Goal: Use online tool/utility: Utilize a website feature to perform a specific function

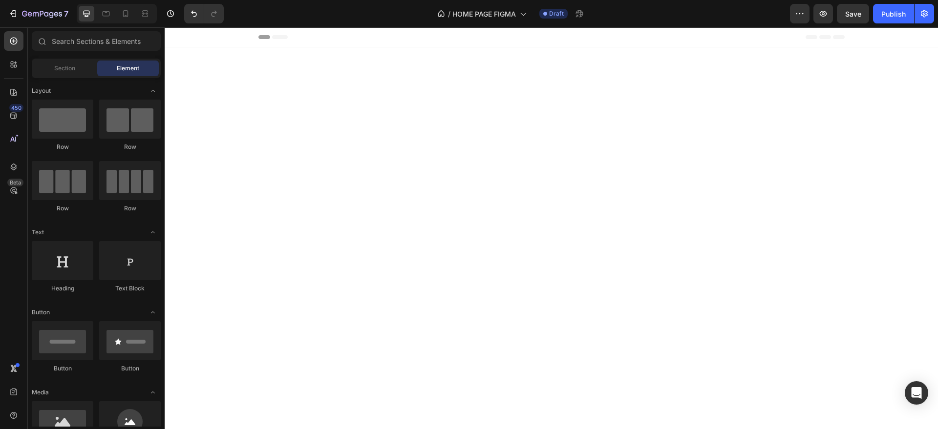
scroll to position [1411, 0]
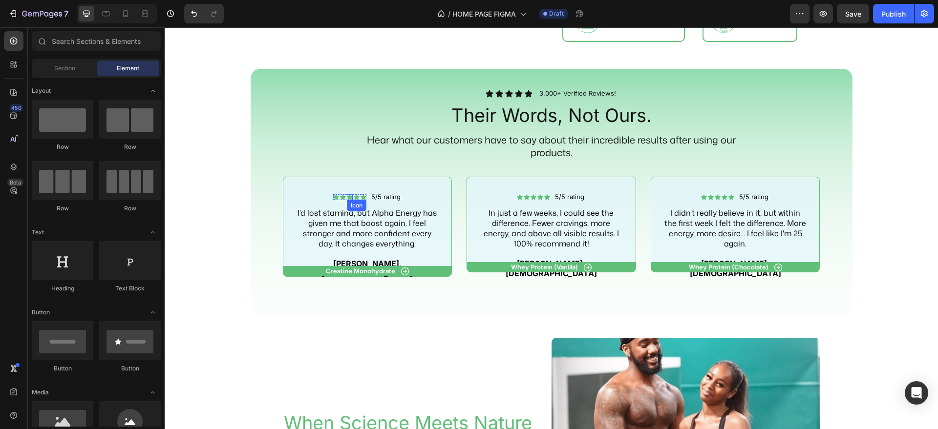
click at [348, 200] on icon at bounding box center [350, 197] width 6 height 6
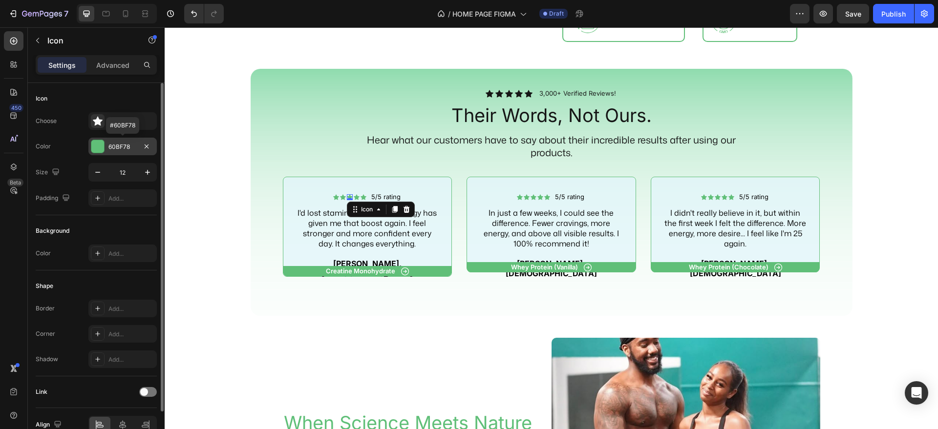
click at [102, 141] on div at bounding box center [97, 146] width 13 height 13
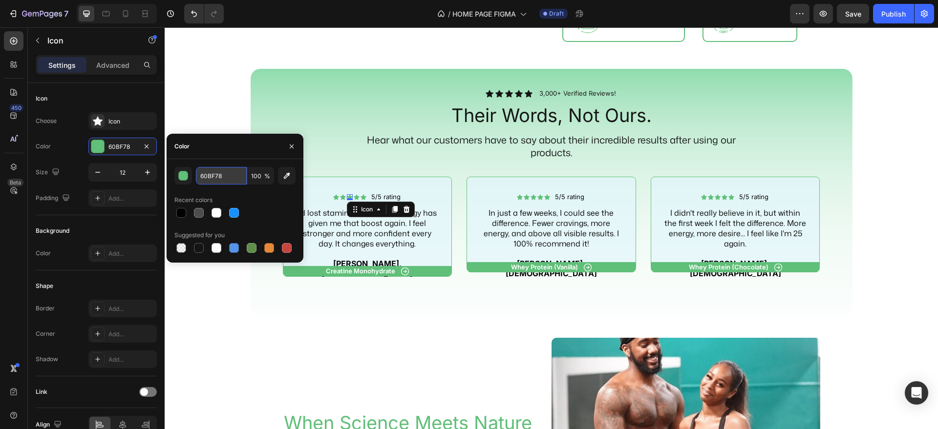
click at [214, 178] on input "60BF78" at bounding box center [221, 176] width 51 height 18
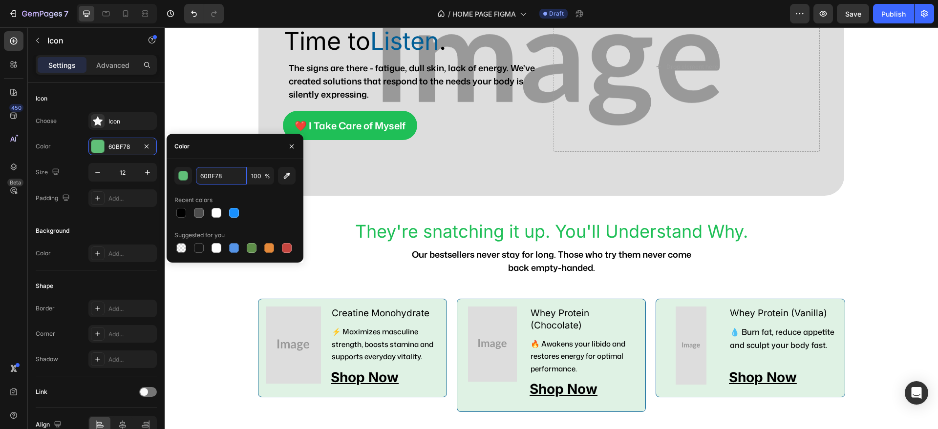
scroll to position [39, 0]
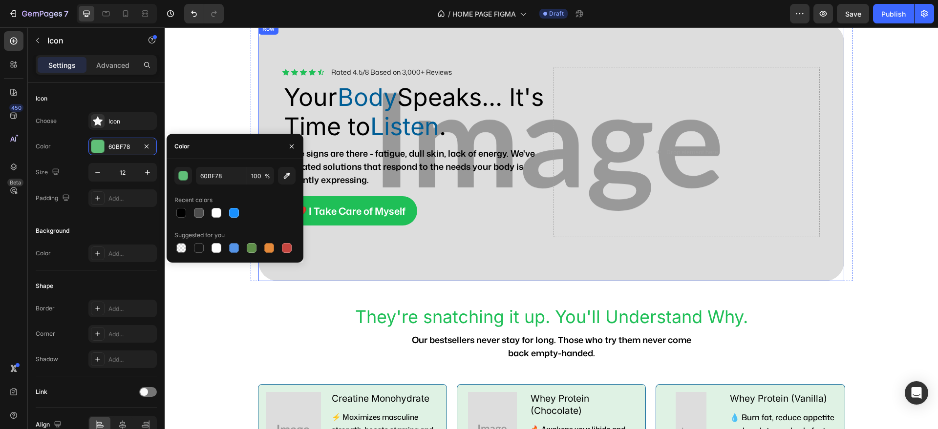
click at [410, 247] on div "Icon Icon Icon Icon Icon Icon List Rated 4.5/8 Based on 3,000+ Reviews Text Blo…" at bounding box center [550, 152] width 585 height 258
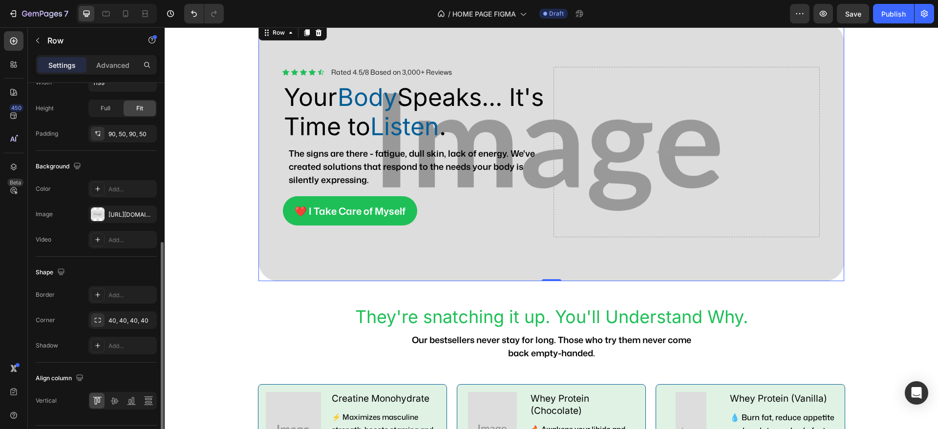
scroll to position [308, 0]
click at [125, 209] on div "[URL][DOMAIN_NAME]" at bounding box center [122, 212] width 28 height 9
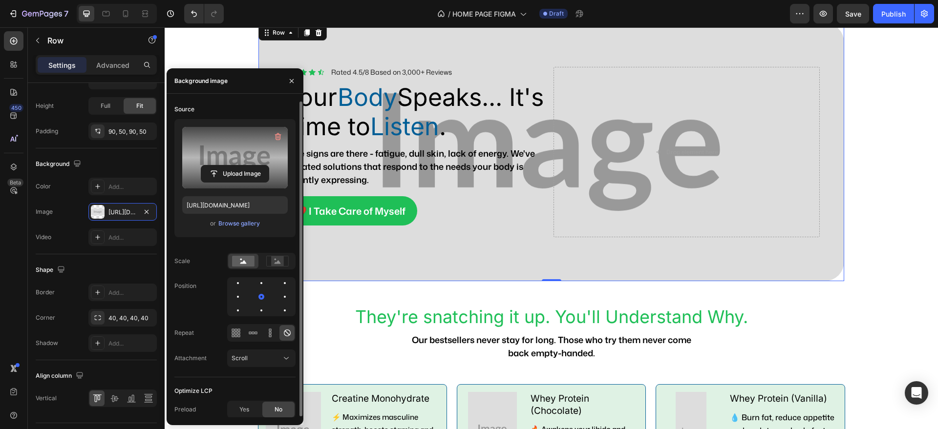
click at [216, 147] on label at bounding box center [234, 158] width 105 height 62
click at [216, 166] on input "file" at bounding box center [234, 174] width 67 height 17
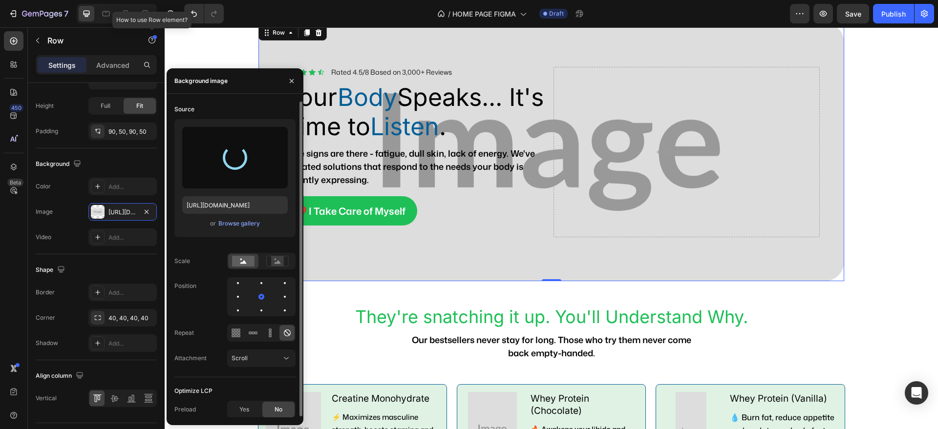
type input "[URL][DOMAIN_NAME]"
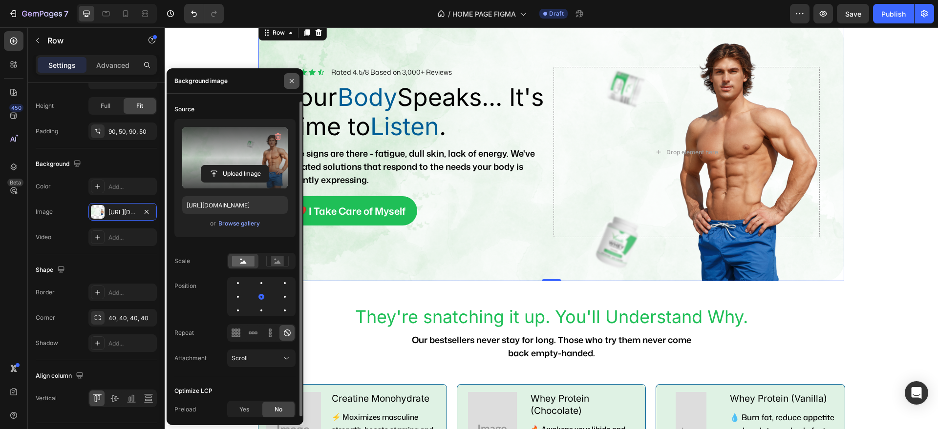
click at [290, 78] on icon "button" at bounding box center [292, 81] width 8 height 8
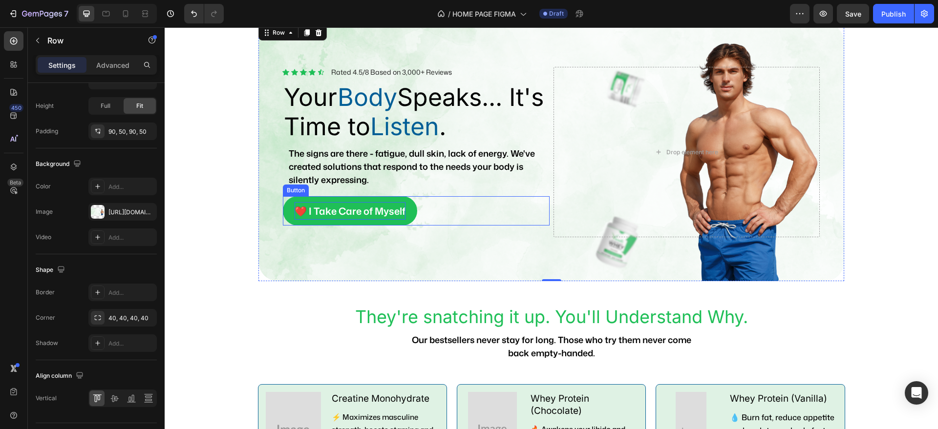
click at [299, 213] on p "❤️ I Take Care of Myself" at bounding box center [349, 211] width 111 height 18
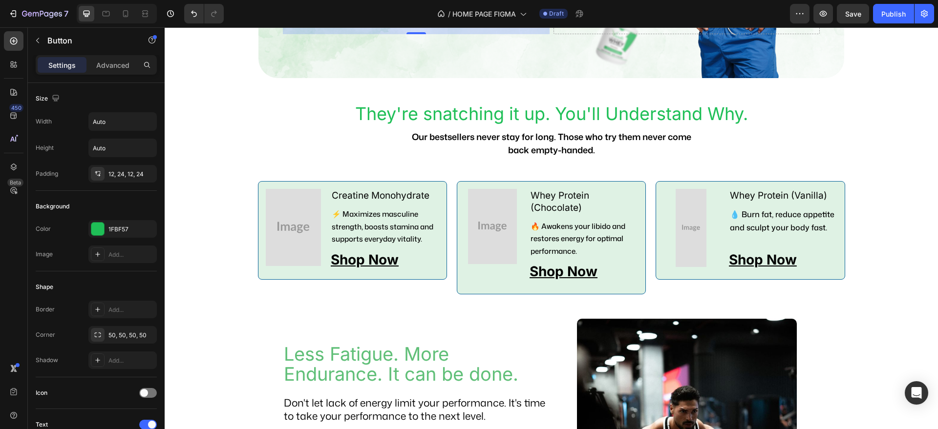
scroll to position [277, 0]
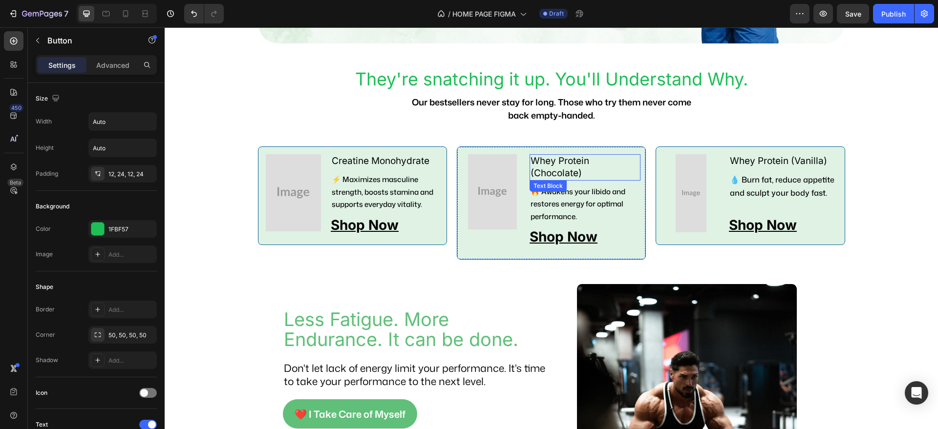
click at [531, 174] on p "Whey Protein (Chocolate)" at bounding box center [584, 167] width 109 height 24
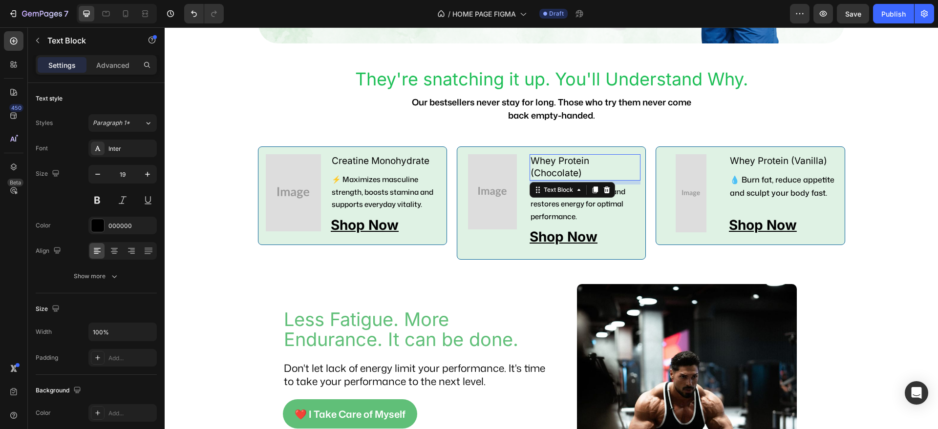
click at [531, 174] on p "Whey Protein (Chocolate)" at bounding box center [584, 167] width 109 height 24
click at [98, 172] on icon "button" at bounding box center [98, 174] width 10 height 10
type input "18"
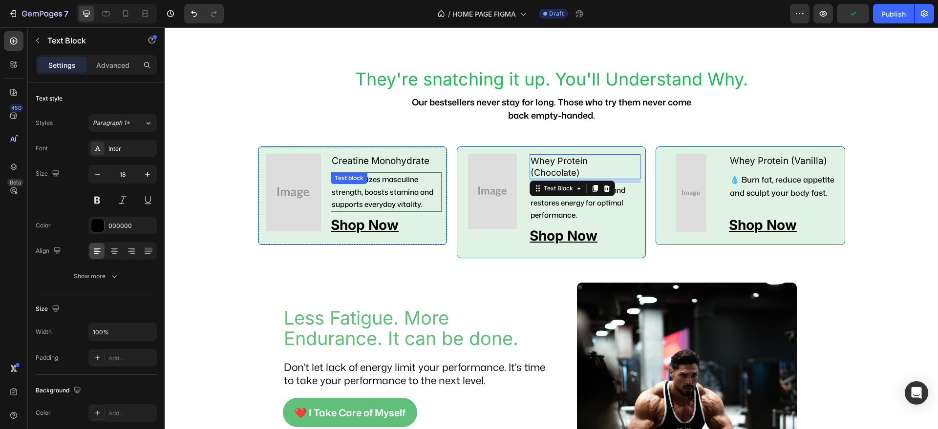
scroll to position [387, 0]
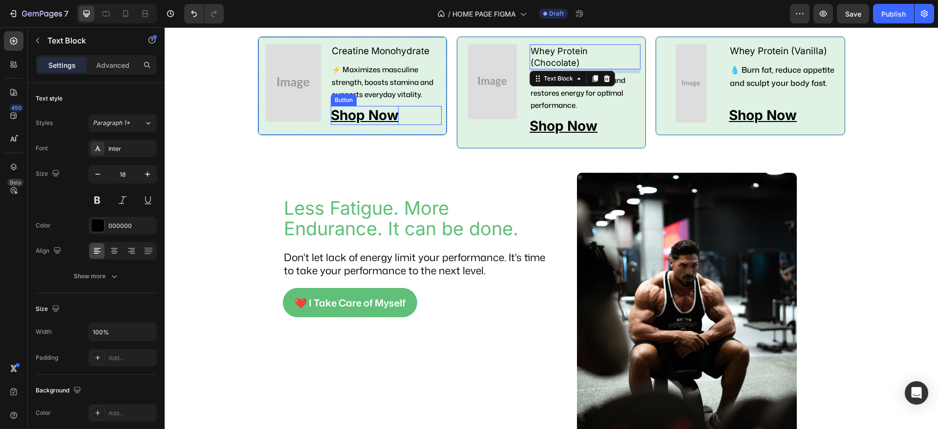
click at [374, 111] on p "Shop Now" at bounding box center [365, 115] width 68 height 19
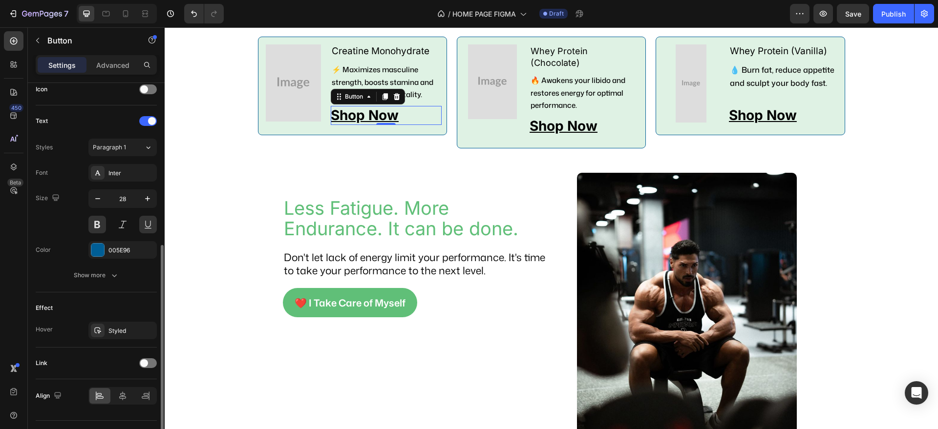
scroll to position [326, 0]
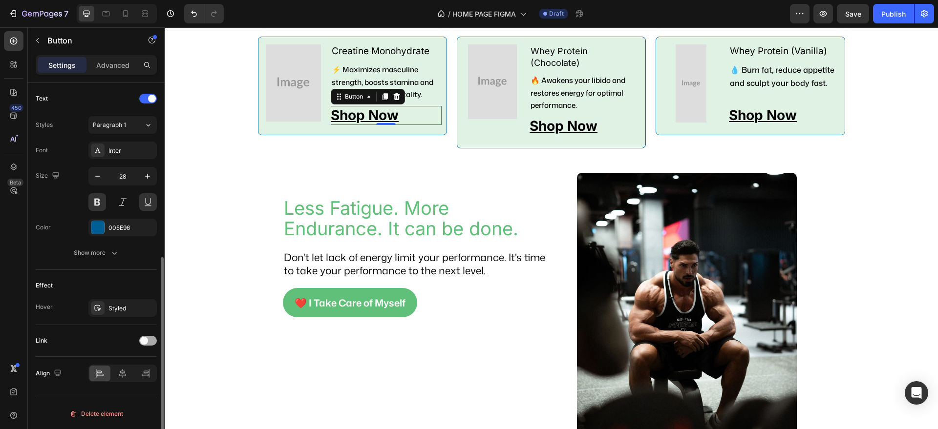
click at [148, 339] on div at bounding box center [148, 341] width 18 height 10
click at [133, 389] on div "Horny-goat-weed-blend" at bounding box center [122, 391] width 28 height 9
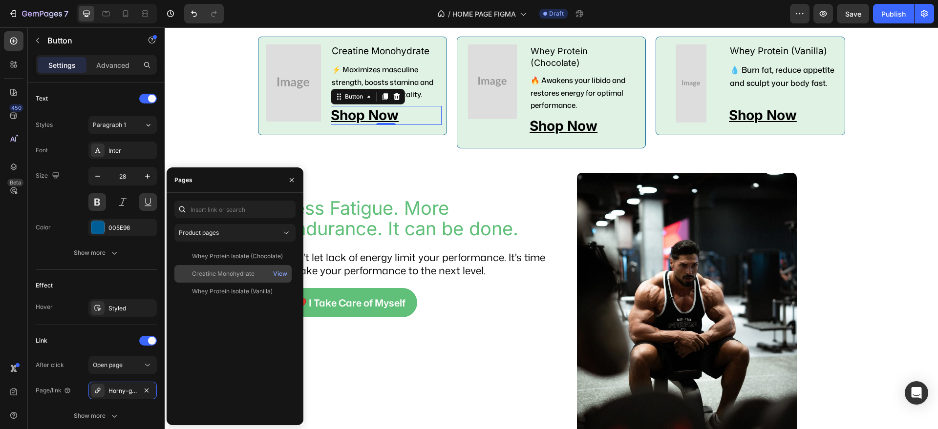
click at [242, 276] on div "Creatine Monohydrate" at bounding box center [223, 274] width 63 height 9
click at [574, 117] on p "Shop Now" at bounding box center [563, 126] width 68 height 19
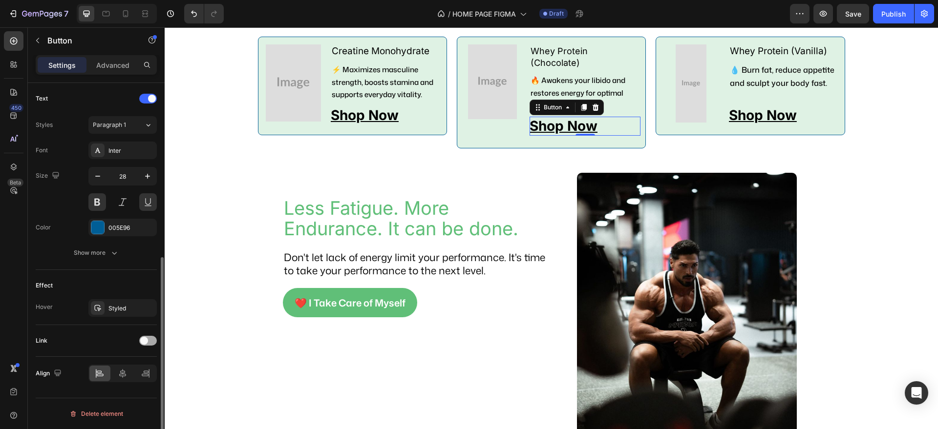
click at [146, 339] on span at bounding box center [144, 341] width 8 height 8
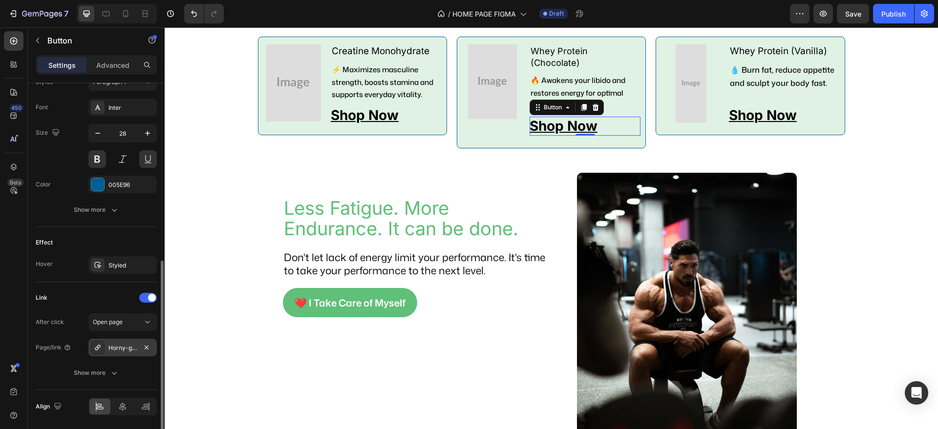
click at [125, 346] on div "Horny-goat-weed-blend" at bounding box center [122, 348] width 28 height 9
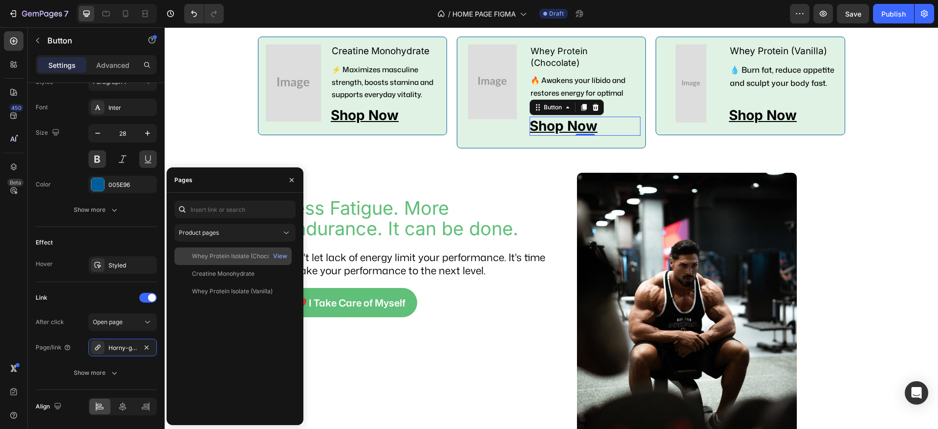
click at [249, 265] on div "Whey Protein Isolate (Chocolate) View" at bounding box center [232, 274] width 117 height 18
click at [752, 112] on p "Shop Now" at bounding box center [763, 115] width 68 height 19
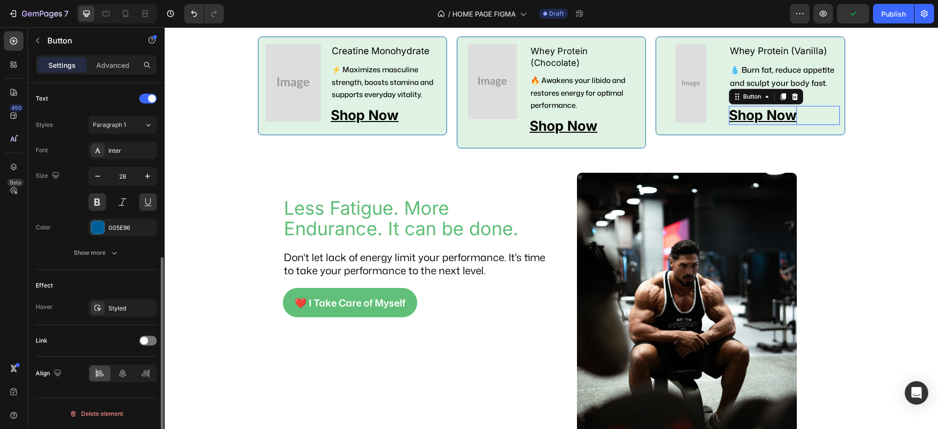
scroll to position [326, 0]
click at [144, 337] on span at bounding box center [144, 341] width 8 height 8
click at [122, 396] on div "Diet-drops-ultra-1-oz" at bounding box center [122, 391] width 68 height 18
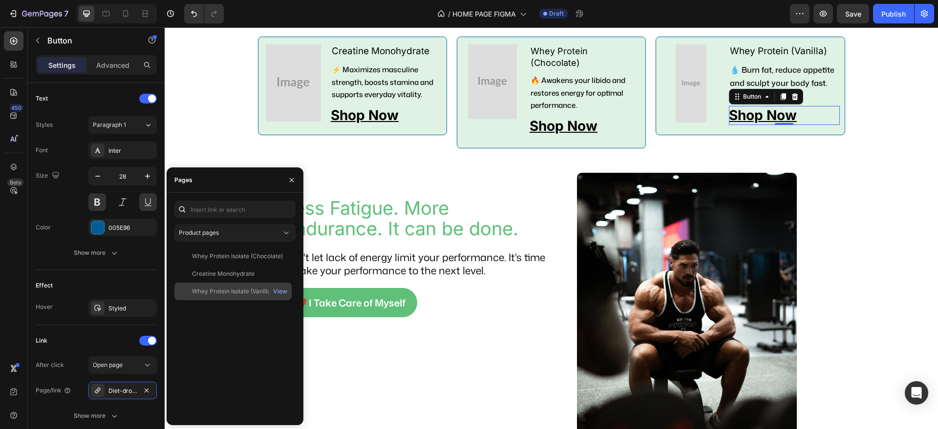
click at [235, 293] on div "Whey Protein Isolate (Vanilla)" at bounding box center [232, 291] width 81 height 9
click at [296, 180] on button "button" at bounding box center [292, 180] width 16 height 16
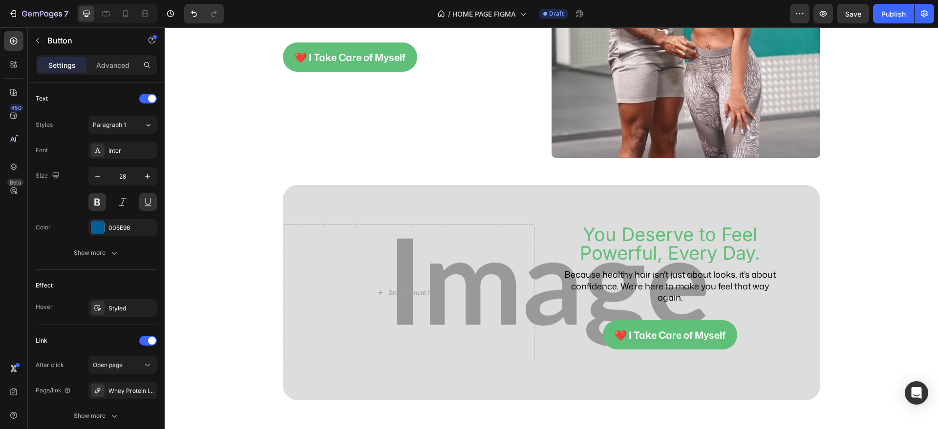
scroll to position [1947, 0]
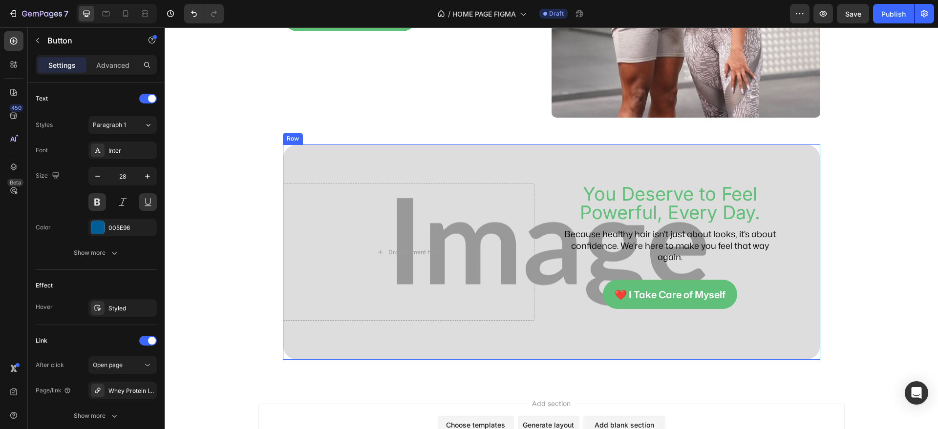
click at [302, 334] on div "You Deserve to Feel Powerful, Every Day. Heading Because healthy hair isn't jus…" at bounding box center [551, 252] width 537 height 215
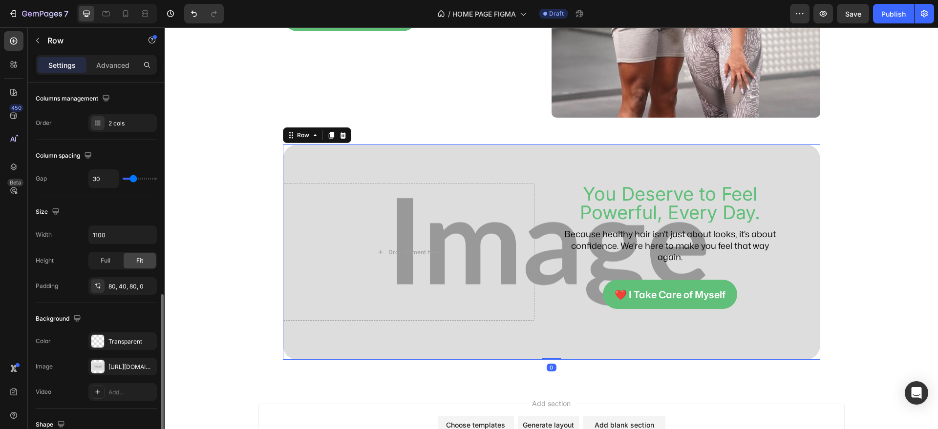
scroll to position [241, 0]
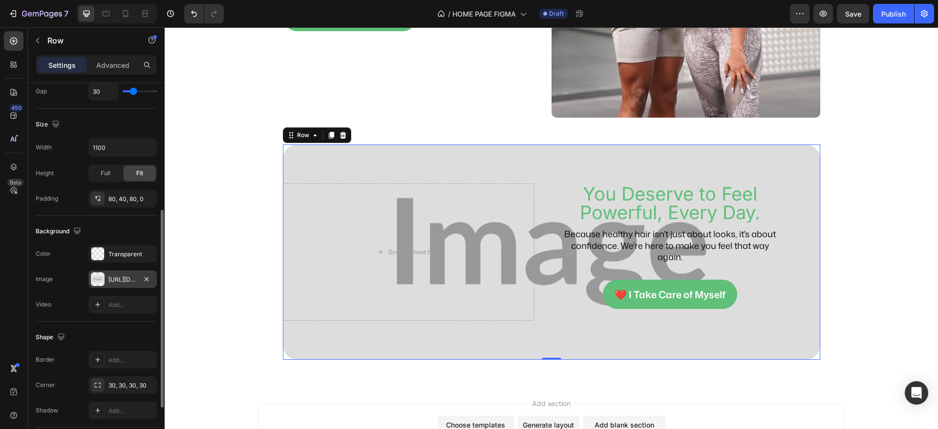
click at [107, 277] on div "[URL][DOMAIN_NAME]" at bounding box center [122, 280] width 68 height 18
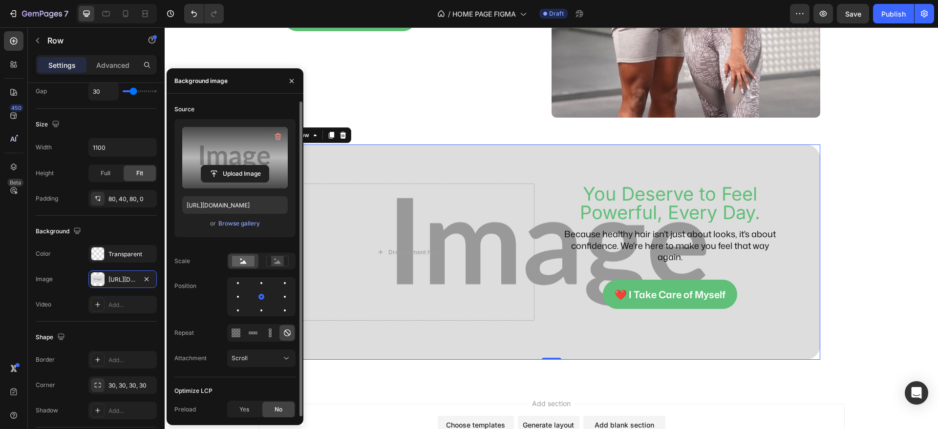
click at [249, 157] on label at bounding box center [234, 158] width 105 height 62
click at [249, 166] on input "file" at bounding box center [234, 174] width 67 height 17
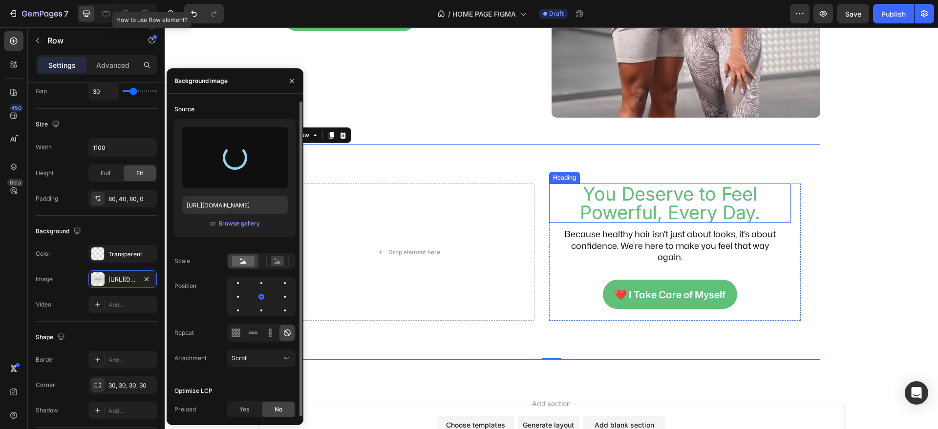
type input "[URL][DOMAIN_NAME]"
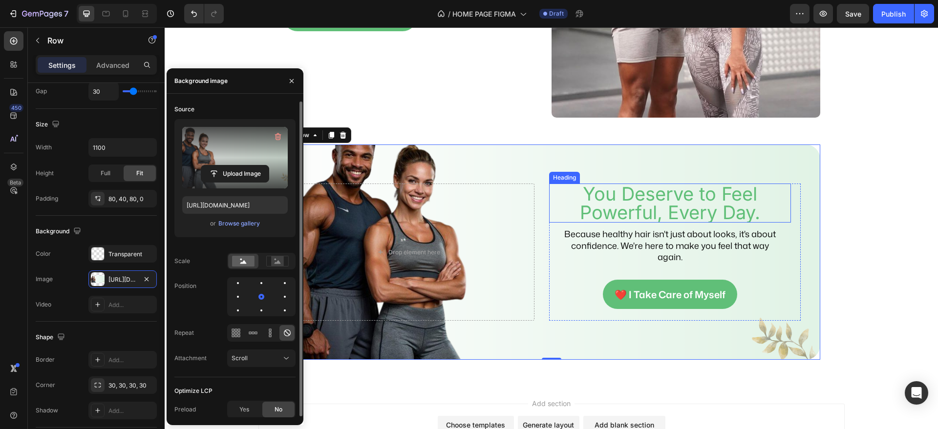
click at [583, 194] on h2 "You Deserve to Feel Powerful, Every Day." at bounding box center [670, 203] width 242 height 39
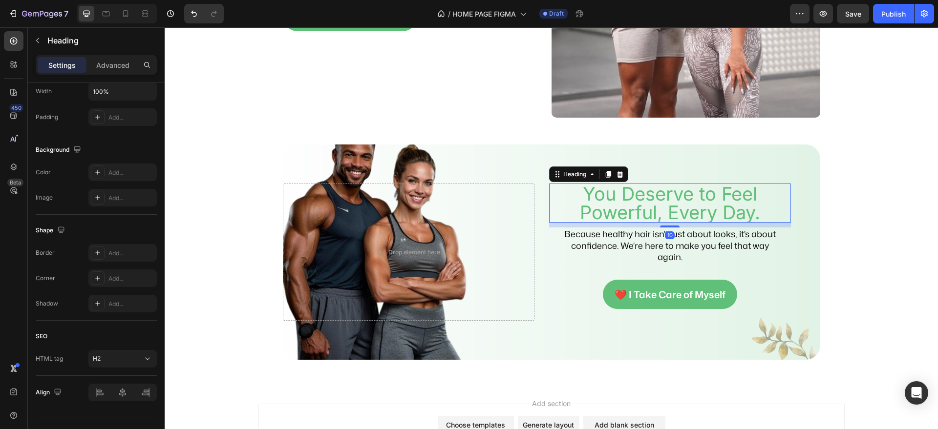
scroll to position [0, 0]
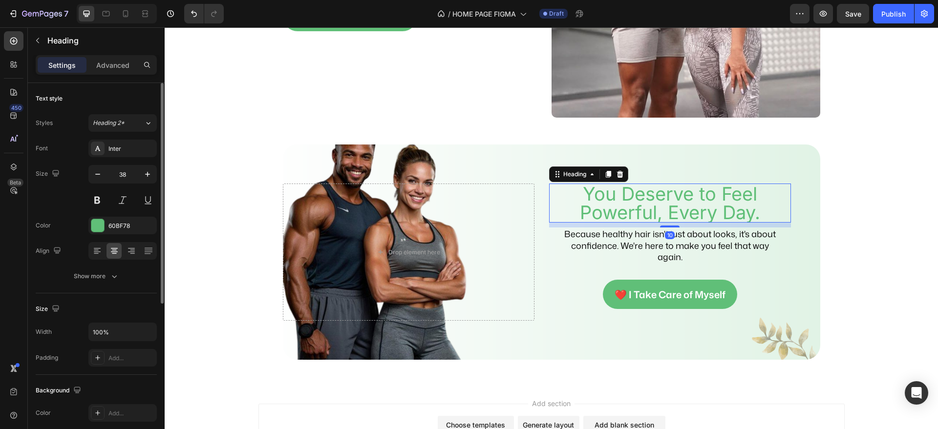
click at [583, 194] on h2 "You Deserve to Feel Powerful, Every Day." at bounding box center [670, 203] width 242 height 39
click at [580, 197] on p "You Deserve to Feel Powerful, Every Day." at bounding box center [670, 203] width 240 height 37
click at [751, 196] on p "You Deserve to Feel Powerful, Every Day." at bounding box center [670, 203] width 240 height 37
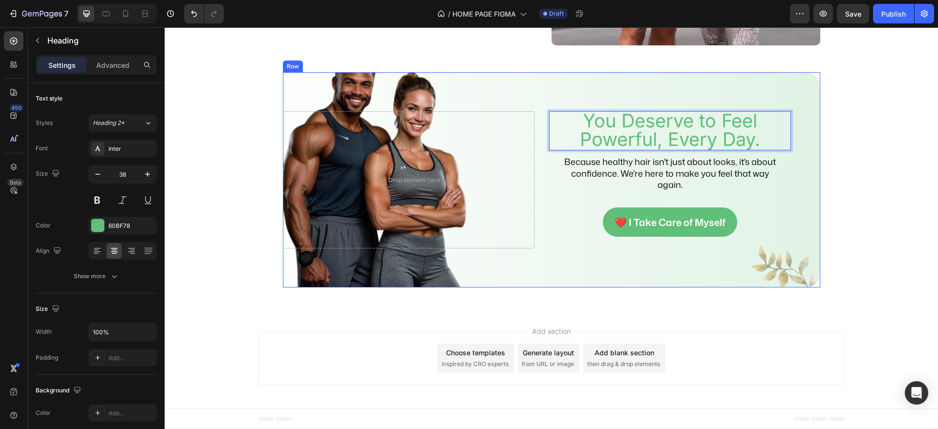
scroll to position [1934, 0]
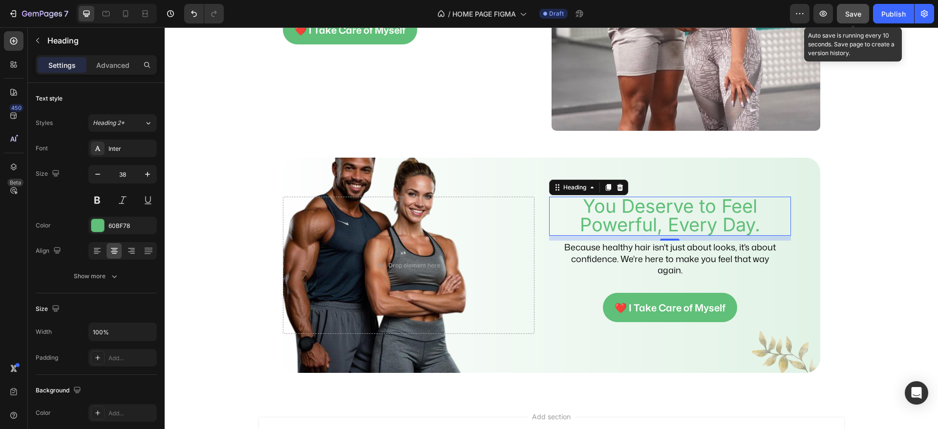
drag, startPoint x: 842, startPoint y: 17, endPoint x: 590, endPoint y: 42, distance: 253.3
click at [842, 17] on button "Save" at bounding box center [852, 14] width 32 height 20
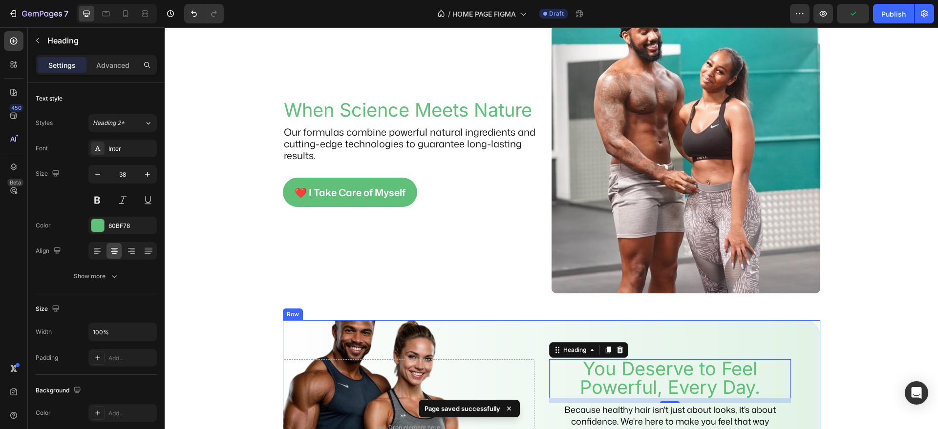
scroll to position [1495, 0]
